Goal: Use online tool/utility: Utilize a website feature to perform a specific function

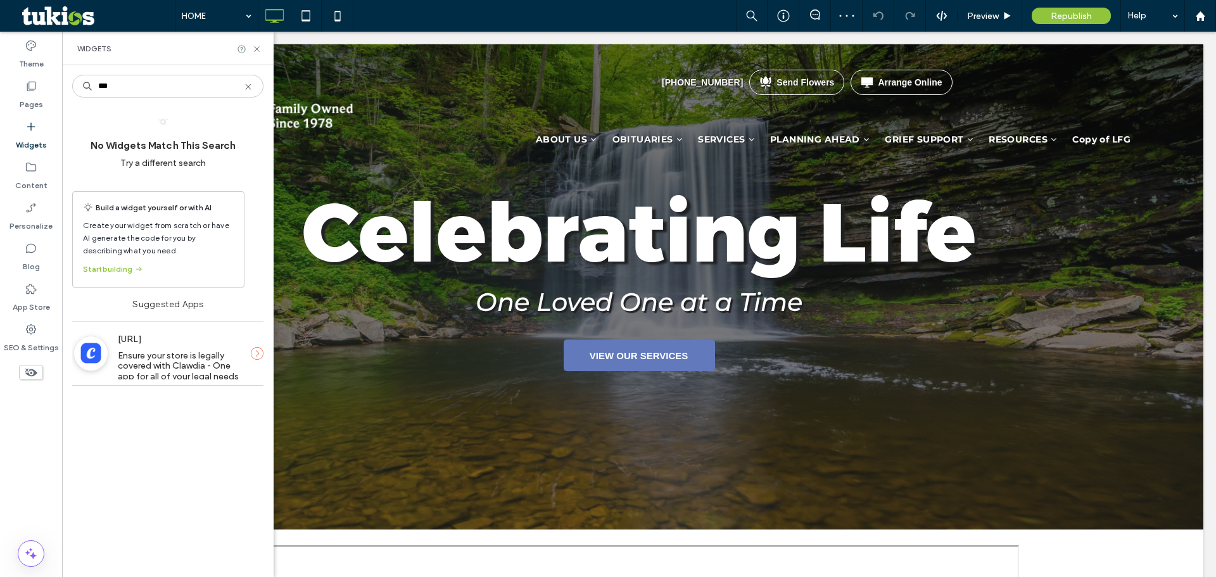
click at [129, 87] on input "***" at bounding box center [167, 86] width 191 height 23
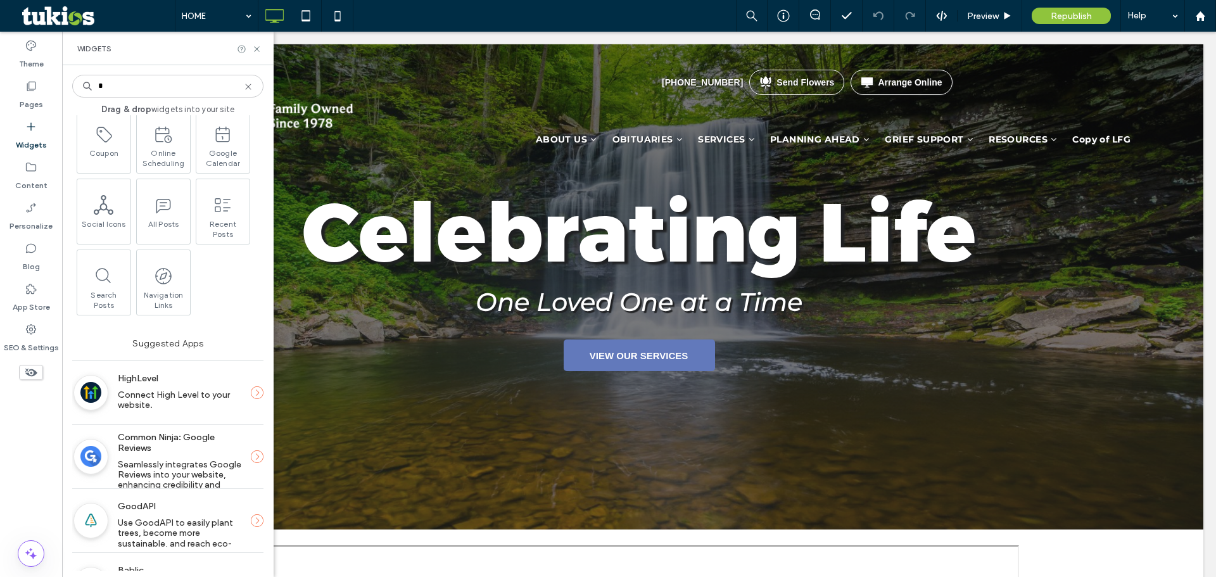
scroll to position [253, 0]
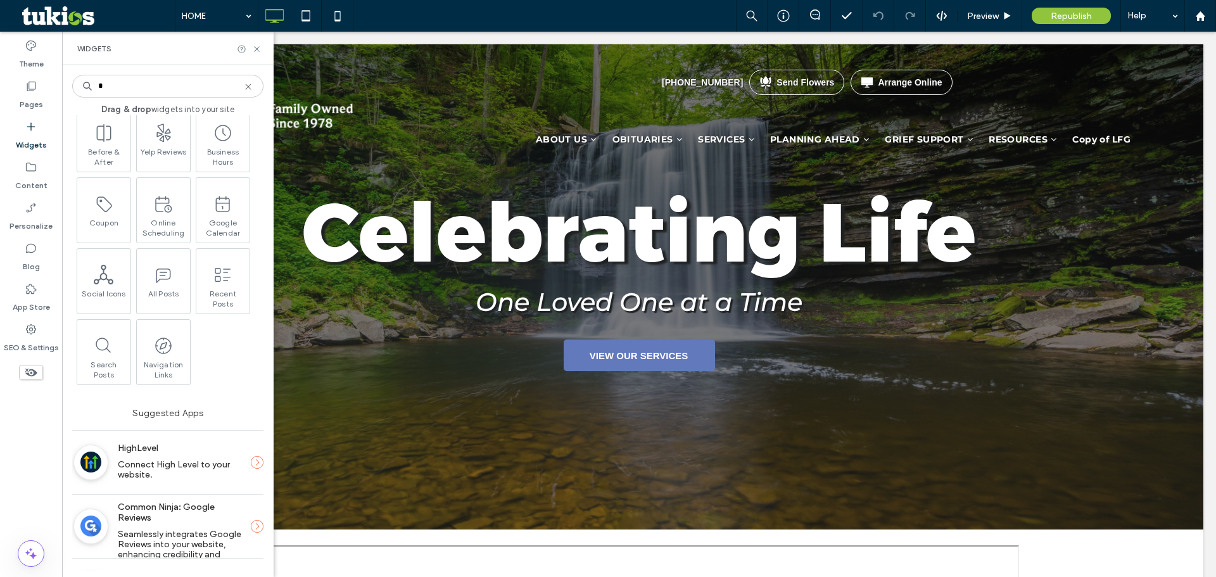
drag, startPoint x: 108, startPoint y: 84, endPoint x: 95, endPoint y: 84, distance: 13.3
click at [95, 84] on input "*" at bounding box center [167, 86] width 191 height 23
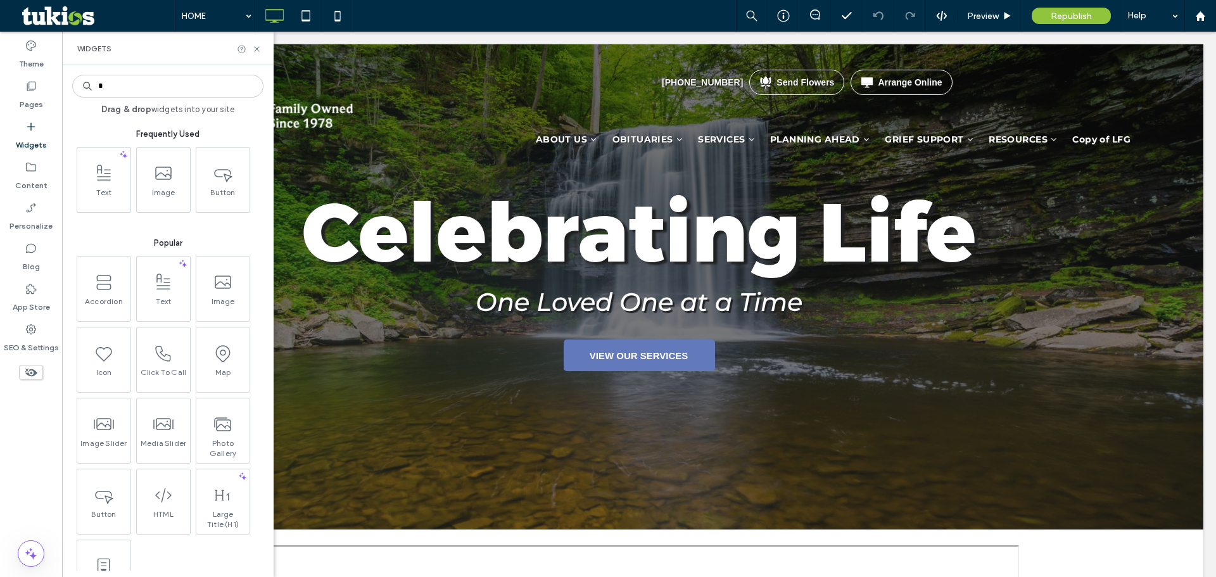
type input "*"
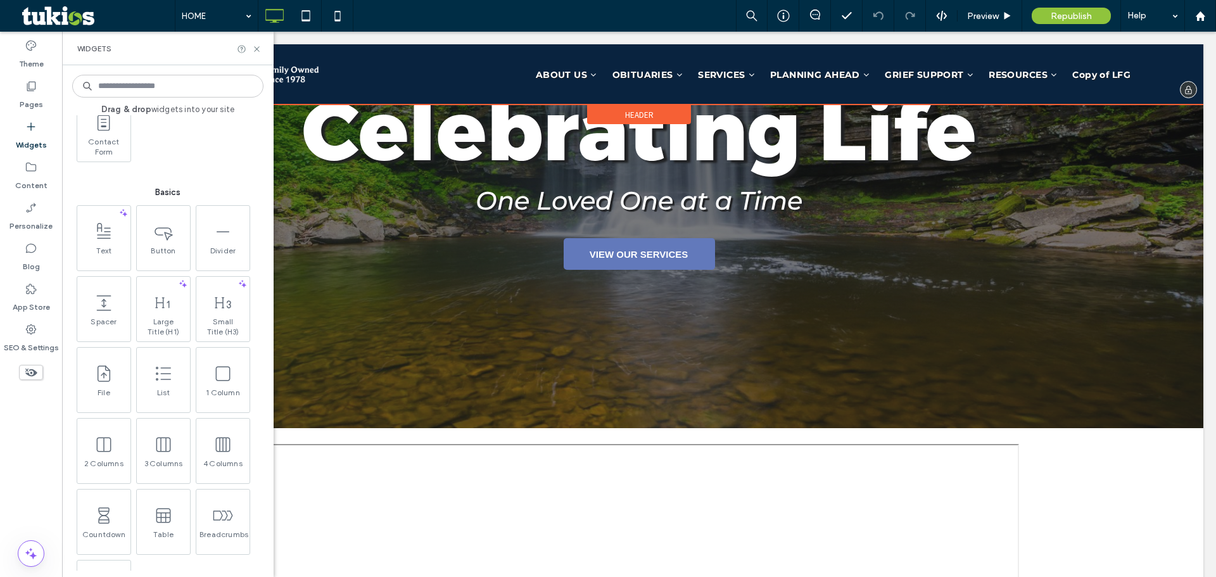
scroll to position [253, 0]
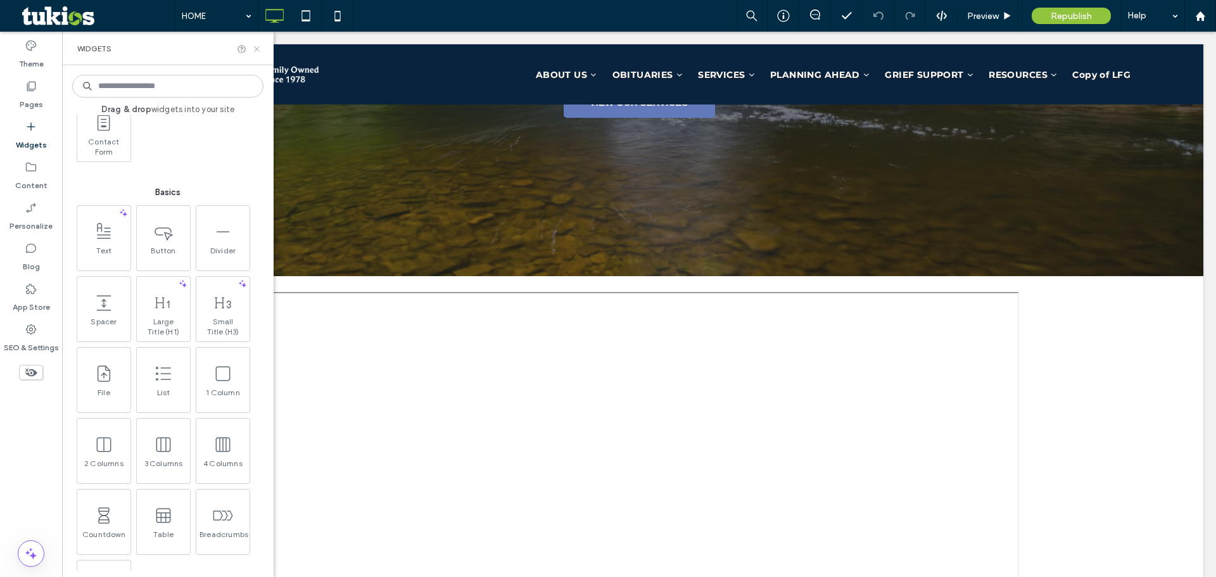
drag, startPoint x: 199, startPoint y: 16, endPoint x: 255, endPoint y: 48, distance: 64.7
click at [255, 48] on icon at bounding box center [257, 49] width 10 height 10
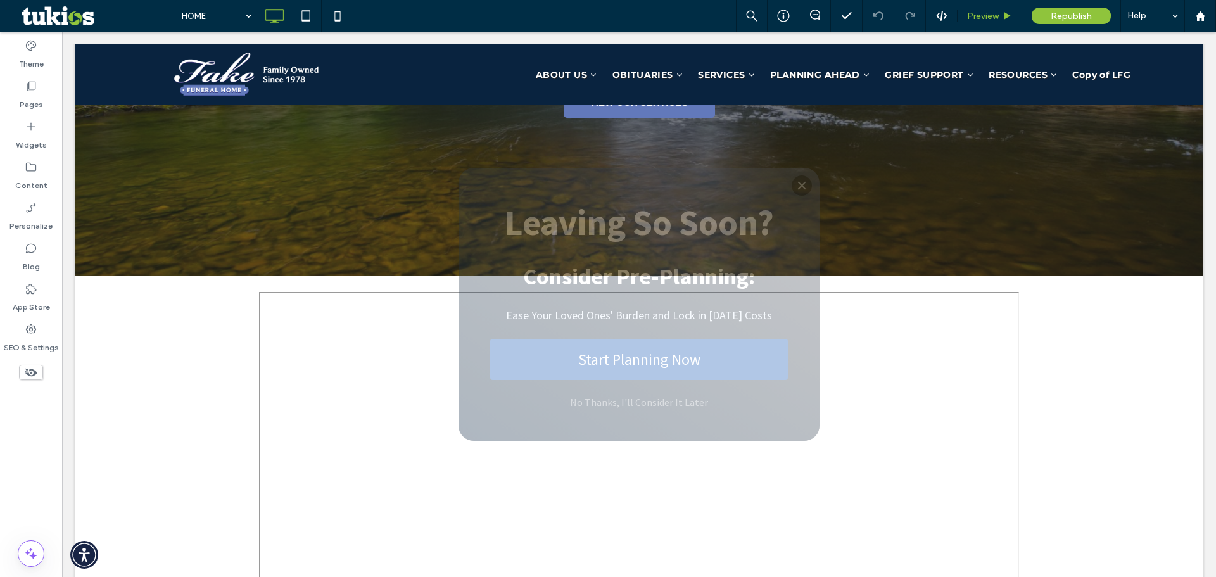
click at [985, 4] on div "Preview" at bounding box center [990, 16] width 65 height 32
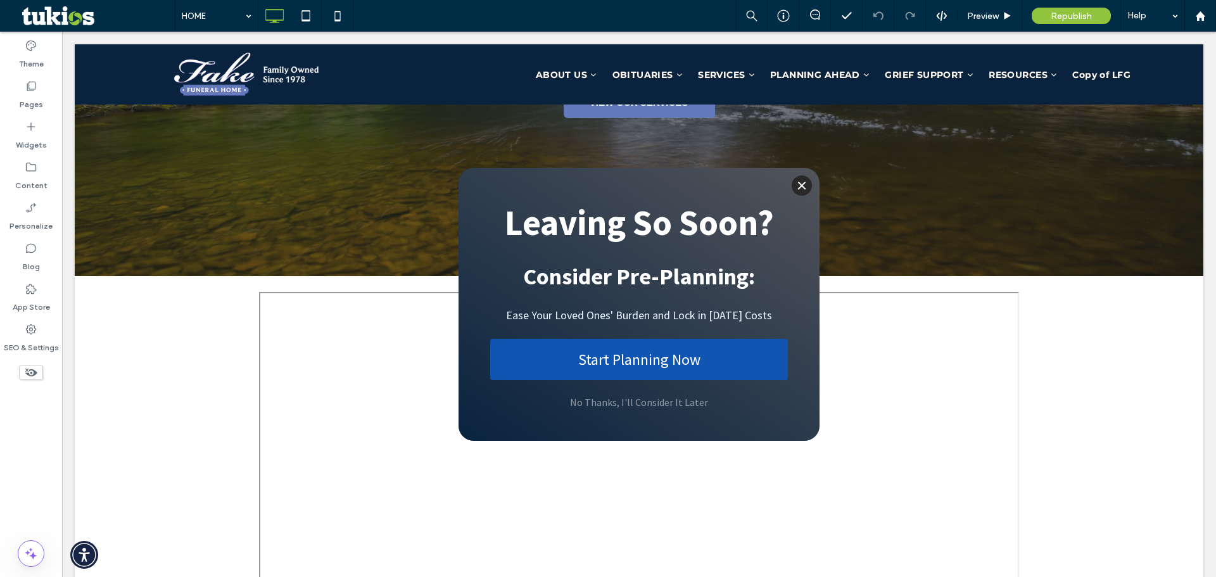
click at [792, 184] on button "Close" at bounding box center [802, 185] width 20 height 20
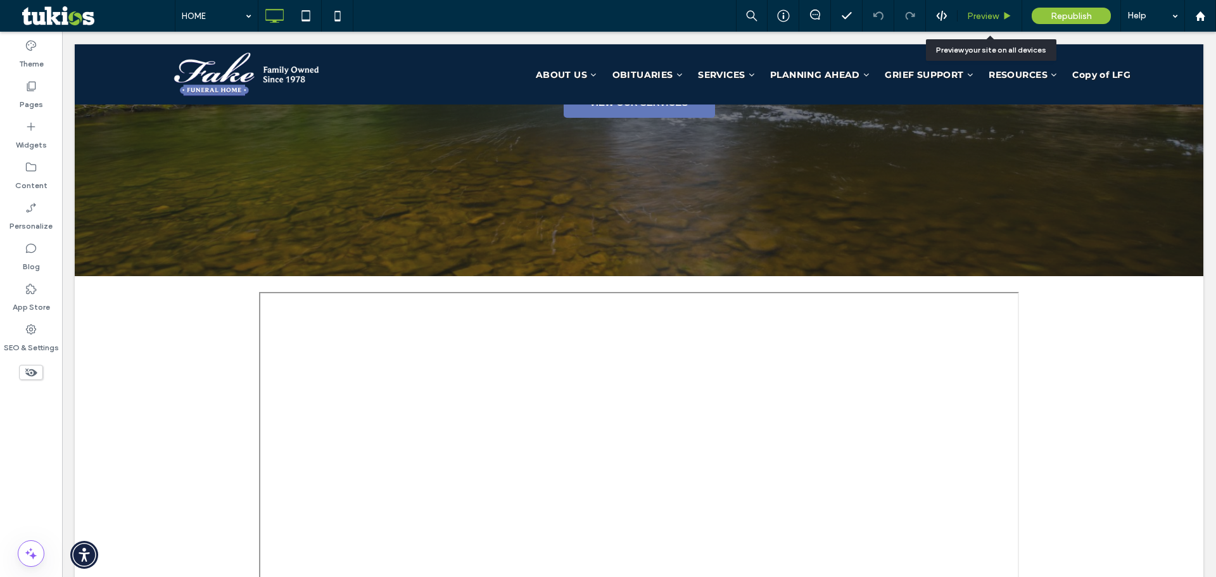
drag, startPoint x: 983, startPoint y: 11, endPoint x: 899, endPoint y: 33, distance: 86.3
click at [983, 11] on span "Preview" at bounding box center [983, 16] width 32 height 11
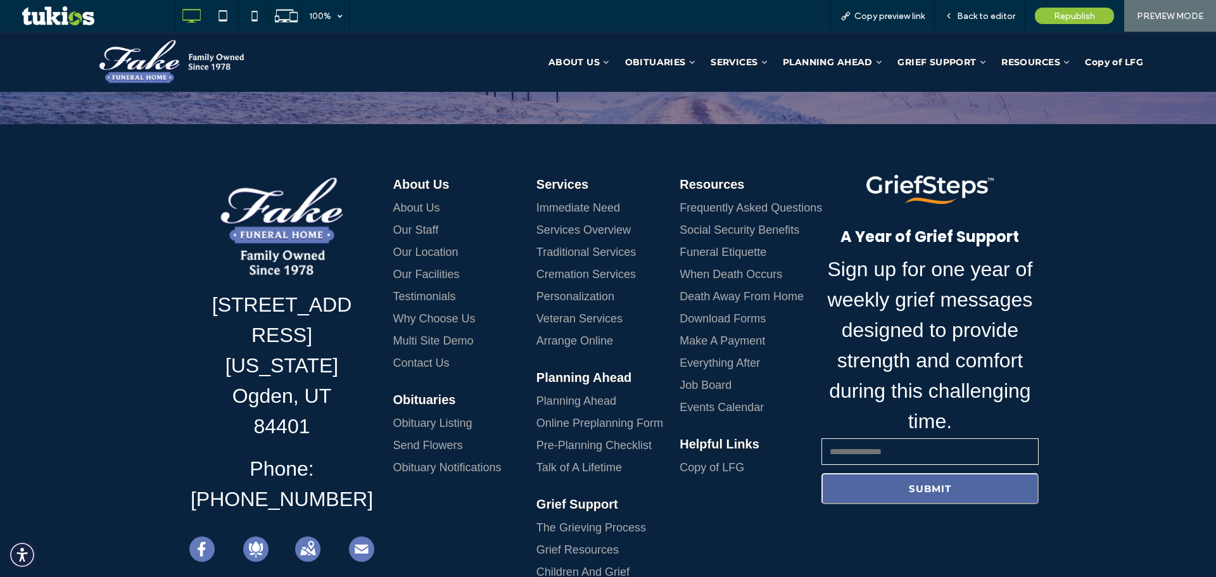
scroll to position [5741, 0]
